Goal: Task Accomplishment & Management: Use online tool/utility

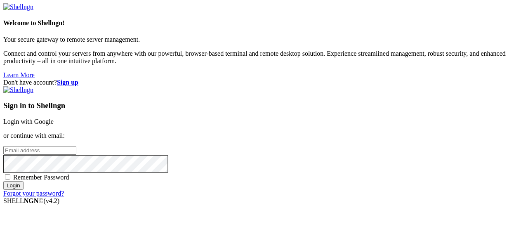
click at [54, 118] on link "Login with Google" at bounding box center [28, 121] width 50 height 7
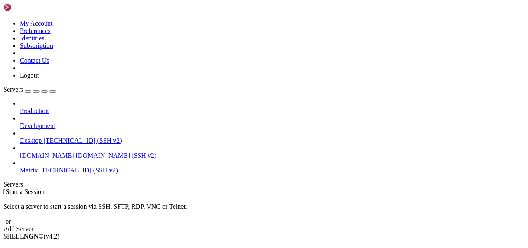
click at [38, 167] on span "Matrix" at bounding box center [29, 170] width 18 height 7
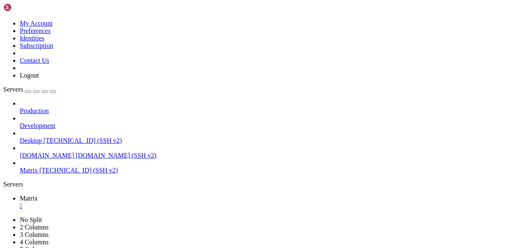
scroll to position [7, 0]
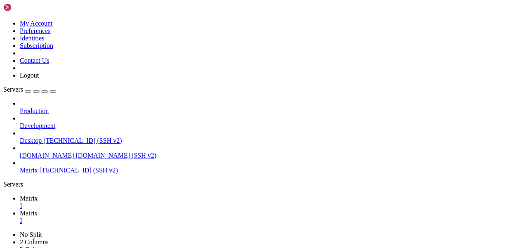
type input "/var/log/apache2"
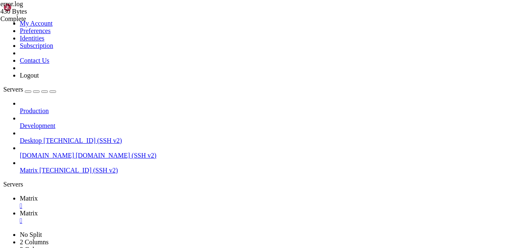
drag, startPoint x: 357, startPoint y: 51, endPoint x: 447, endPoint y: 51, distance: 90.3
type textarea "[[DATE]] [authz_core:error] [pid 39989] [client [TECHNICAL_ID]] AH01630: client…"
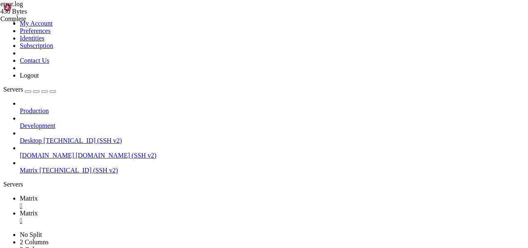
scroll to position [0, 0]
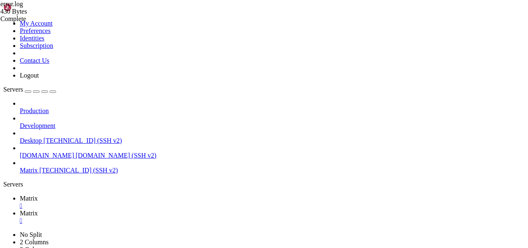
type input "/etc/apache2/sites-available"
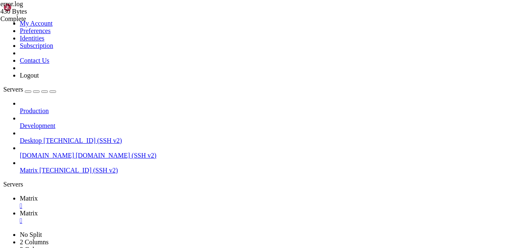
drag, startPoint x: 165, startPoint y: 160, endPoint x: 130, endPoint y: 143, distance: 38.7
type textarea "Require all granted"
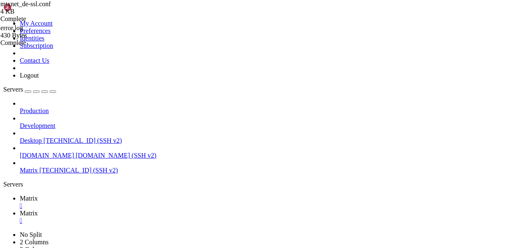
click at [125, 195] on link "Matrix " at bounding box center [272, 202] width 505 height 15
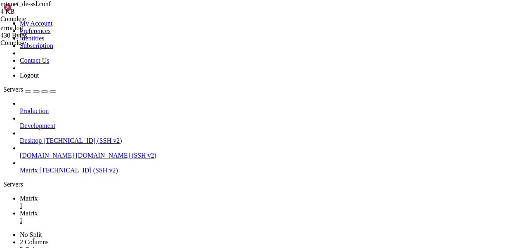
click at [38, 210] on span "Matrix" at bounding box center [29, 213] width 18 height 7
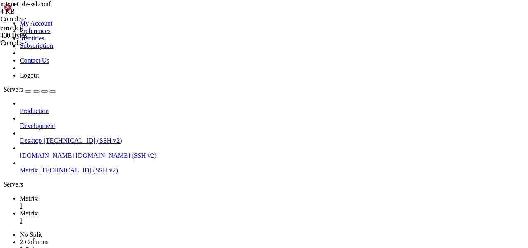
type input "/home/mau/tmp/maubot-llm/maubot_llm"
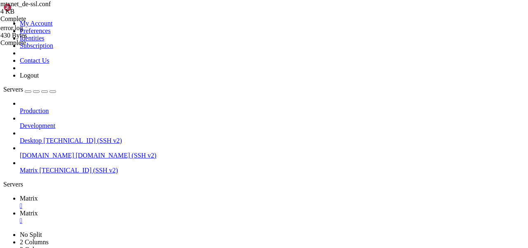
drag, startPoint x: 213, startPoint y: 103, endPoint x: 158, endPoint y: 103, distance: 54.9
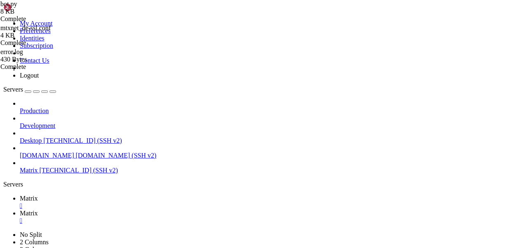
scroll to position [0, 3]
paste textarea "@cleaner:[DOMAIN_NAME]"
type textarea "if "@cleaner:[DOMAIN_NAME]" in mentions["user_ids"]:"
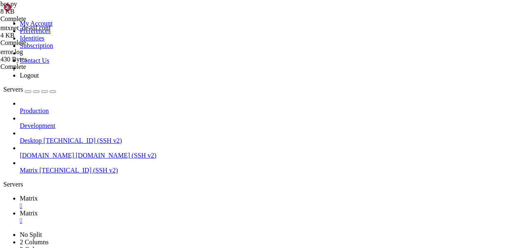
click at [113, 195] on link "Matrix " at bounding box center [272, 202] width 505 height 15
click at [38, 210] on span "Matrix" at bounding box center [29, 213] width 18 height 7
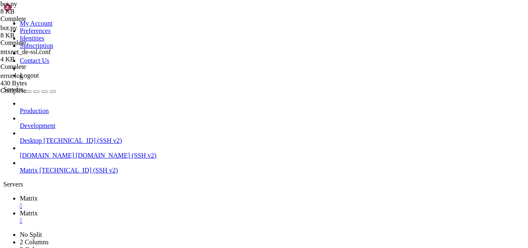
drag, startPoint x: 238, startPoint y: 121, endPoint x: 207, endPoint y: 125, distance: 31.6
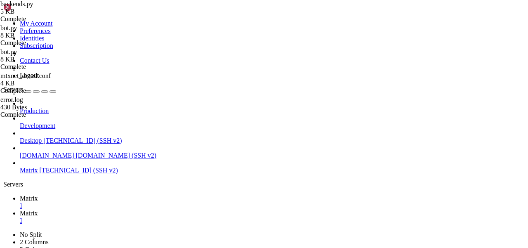
drag, startPoint x: 238, startPoint y: 125, endPoint x: 204, endPoint y: 125, distance: 33.8
type textarea "reqbody = {"messages": context}"
click at [38, 195] on span "Matrix" at bounding box center [29, 198] width 18 height 7
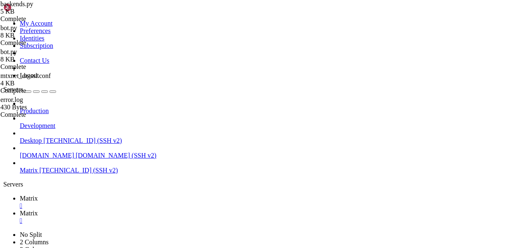
scroll to position [112, 0]
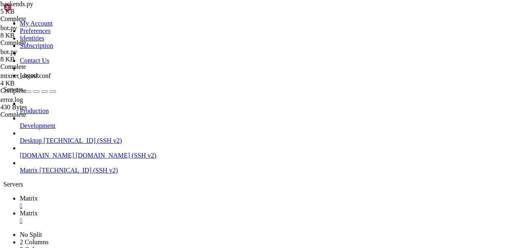
click at [38, 210] on span "Matrix" at bounding box center [29, 213] width 18 height 7
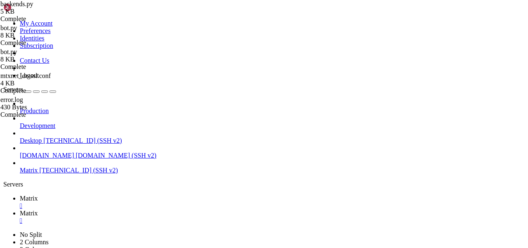
scroll to position [0, 0]
click at [38, 195] on span "Matrix" at bounding box center [29, 198] width 18 height 7
drag, startPoint x: 278, startPoint y: 548, endPoint x: 66, endPoint y: 460, distance: 229.0
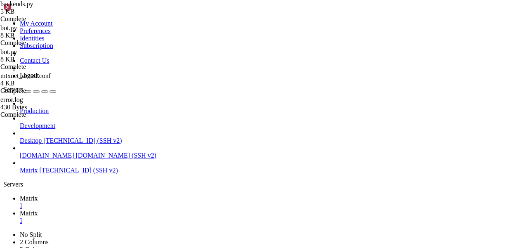
click at [170, 210] on link "Matrix " at bounding box center [272, 217] width 505 height 15
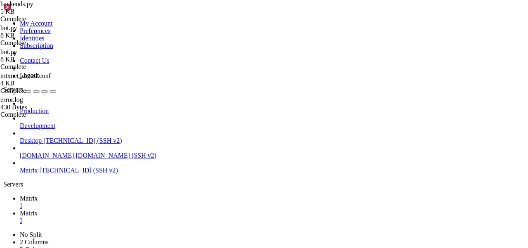
type input "/home/mau/tmp/maubot-llm/maubot_llm"
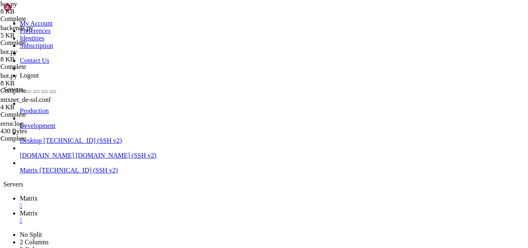
drag, startPoint x: 142, startPoint y: 64, endPoint x: 150, endPoint y: 64, distance: 7.8
type textarea "cfg = self.config["backends"][key]"
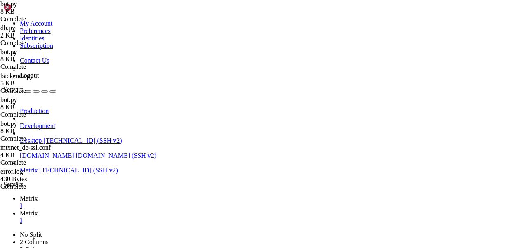
scroll to position [745, 0]
type textarea "mentions = cont["m.mentions"]"
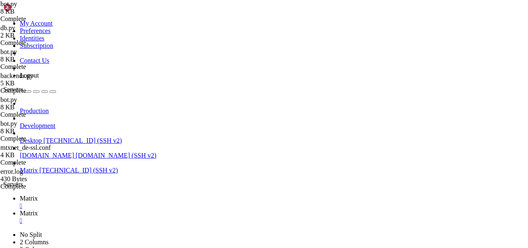
scroll to position [0, 2]
drag, startPoint x: 243, startPoint y: 57, endPoint x: 189, endPoint y: 57, distance: 54.0
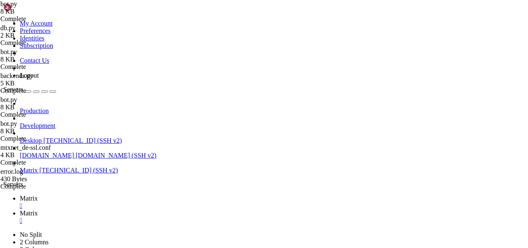
paste textarea "self.config["botuser"]"
drag, startPoint x: 207, startPoint y: 107, endPoint x: 158, endPoint y: 107, distance: 48.7
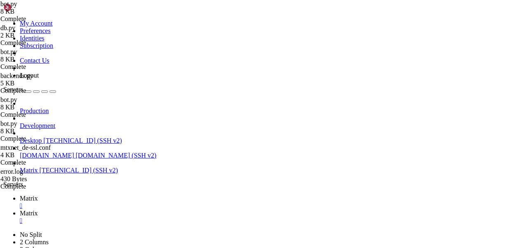
type textarea "if bot in mentions["user_ids"]:"
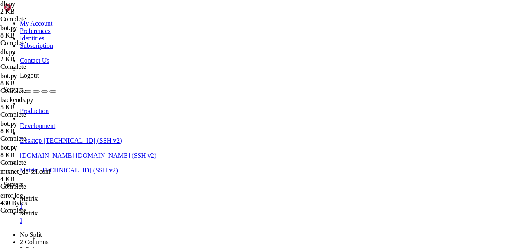
scroll to position [176, 0]
drag, startPoint x: 214, startPoint y: 157, endPoint x: 196, endPoint y: 157, distance: 18.1
drag, startPoint x: 331, startPoint y: 168, endPoint x: 269, endPoint y: 168, distance: 61.9
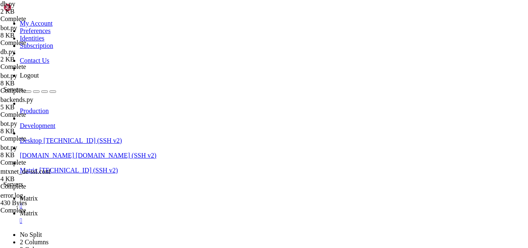
type textarea "return [{"role": row["role"], "content": row["content"]} for row in rows]"
click at [126, 195] on link "Matrix " at bounding box center [272, 202] width 505 height 15
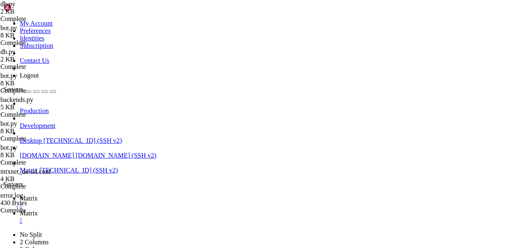
click at [38, 210] on span "Matrix" at bounding box center [29, 213] width 18 height 7
click at [171, 210] on link "Matrix " at bounding box center [272, 217] width 505 height 15
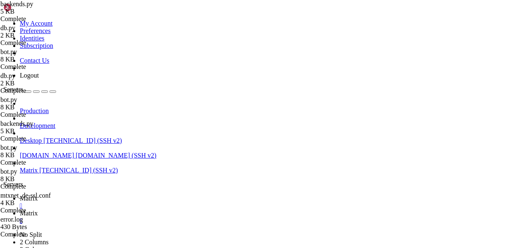
scroll to position [470, 0]
drag, startPoint x: 367, startPoint y: 114, endPoint x: 333, endPoint y: 114, distance: 33.4
type textarea "async def create_chat_completion(self, http: ClientSession, context: List[dict]…"
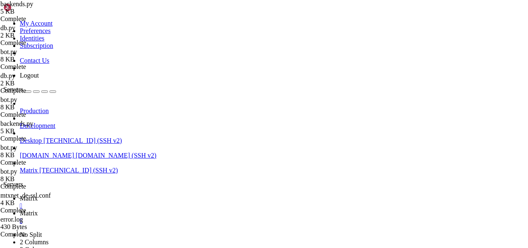
click at [120, 195] on link "Matrix " at bounding box center [272, 202] width 505 height 15
click at [155, 210] on link "Matrix " at bounding box center [272, 217] width 505 height 15
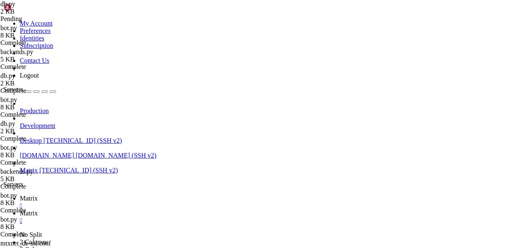
scroll to position [750, 0]
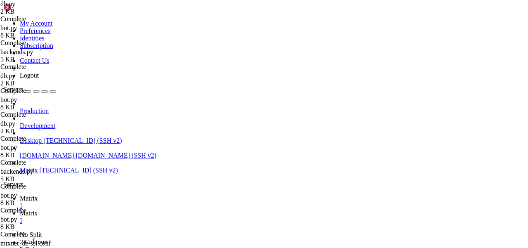
type input "/home/mau/tmp/maubot-llm/maubot_llm"
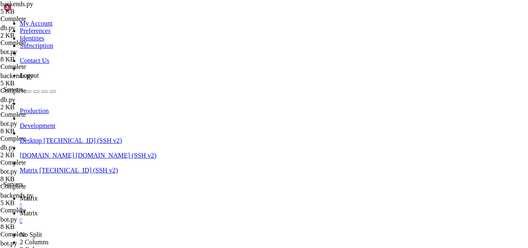
drag, startPoint x: 432, startPoint y: 165, endPoint x: 416, endPoint y: 165, distance: 16.5
type textarea "await db.append_context(self.database, [DOMAIN_NAME]_id, [DOMAIN_NAME]["role"],…"
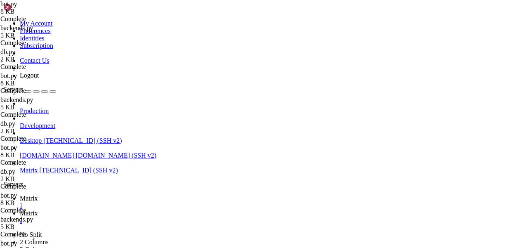
scroll to position [687, 0]
click at [38, 210] on span "Matrix" at bounding box center [29, 213] width 18 height 7
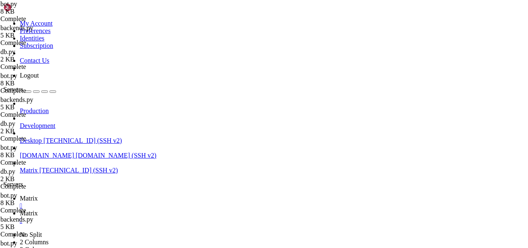
drag, startPoint x: 317, startPoint y: 162, endPoint x: 333, endPoint y: 162, distance: 16.1
type textarea "await db.append_context(self.database, [DOMAIN_NAME]_id, "user", author + ': ' …"
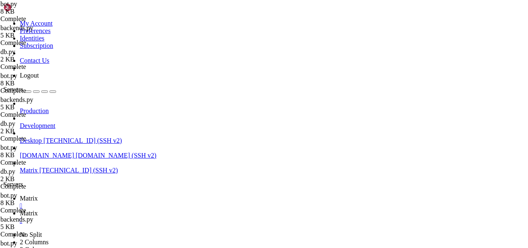
drag, startPoint x: 215, startPoint y: 212, endPoint x: 231, endPoint y: 212, distance: 16.5
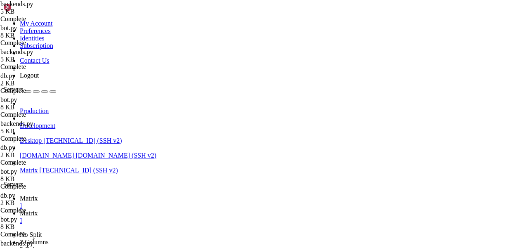
type textarea ")"
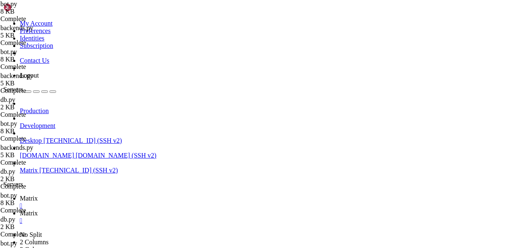
drag, startPoint x: 367, startPoint y: 166, endPoint x: 391, endPoint y: 166, distance: 24.3
drag, startPoint x: 318, startPoint y: 161, endPoint x: 333, endPoint y: 161, distance: 15.7
type textarea "completion = await backend.create_chat_completion(self.http, context=context, s…"
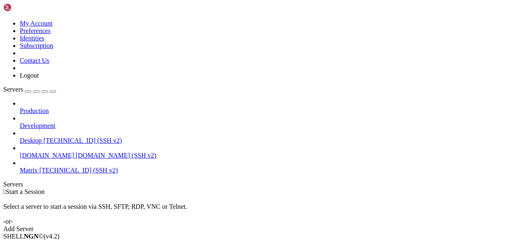
click at [311, 225] on link "Add Server" at bounding box center [263, 228] width 521 height 7
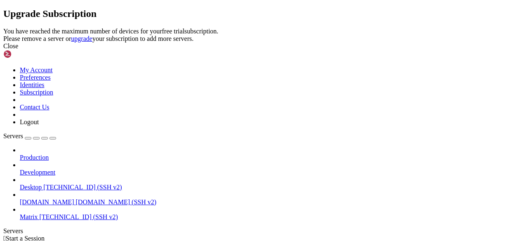
click at [380, 50] on div "Close" at bounding box center [263, 45] width 521 height 7
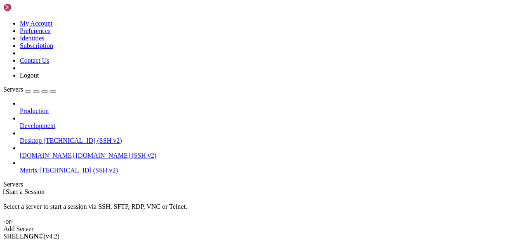
click at [40, 167] on span "[TECHNICAL_ID] (SSH v2)" at bounding box center [79, 170] width 78 height 7
click at [38, 167] on span "Matrix" at bounding box center [29, 170] width 18 height 7
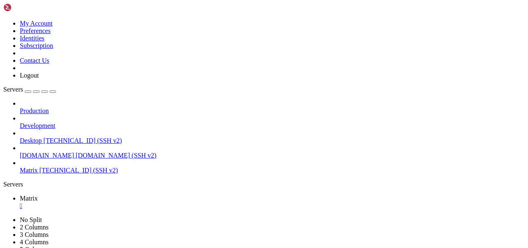
scroll to position [7, 0]
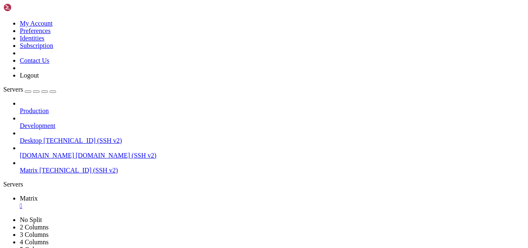
scroll to position [511, 0]
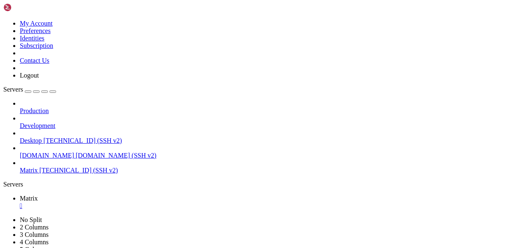
scroll to position [1079, 0]
